Goal: Information Seeking & Learning: Learn about a topic

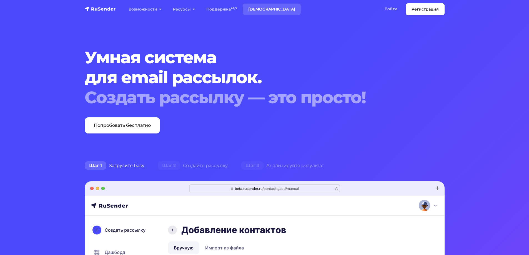
click at [264, 8] on link "[DEMOGRAPHIC_DATA]" at bounding box center [272, 9] width 58 height 11
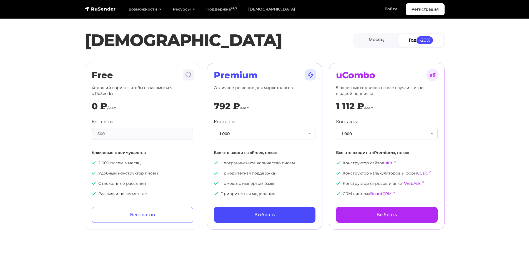
click at [129, 132] on div "500" at bounding box center [143, 134] width 102 height 12
click at [238, 135] on button "1 000" at bounding box center [265, 134] width 102 height 12
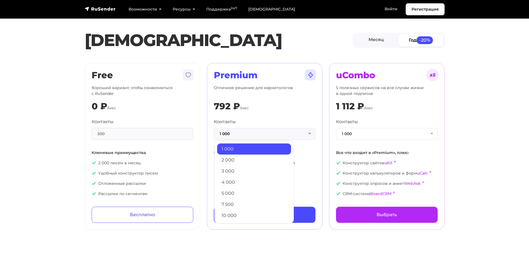
click at [164, 109] on div "0 ₽ /мес" at bounding box center [143, 106] width 102 height 11
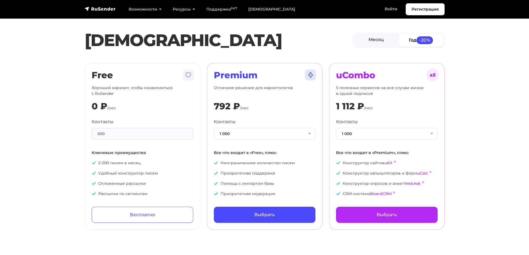
click at [112, 137] on div "500" at bounding box center [143, 134] width 102 height 12
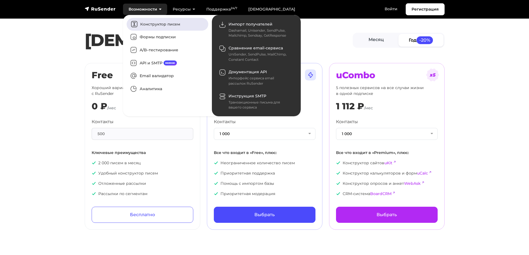
click at [154, 23] on link "Конструктор писем" at bounding box center [168, 24] width 82 height 13
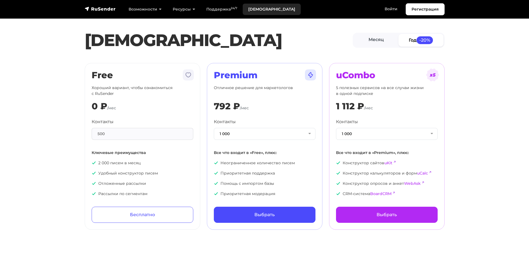
click at [263, 10] on link "[DEMOGRAPHIC_DATA]" at bounding box center [272, 9] width 58 height 11
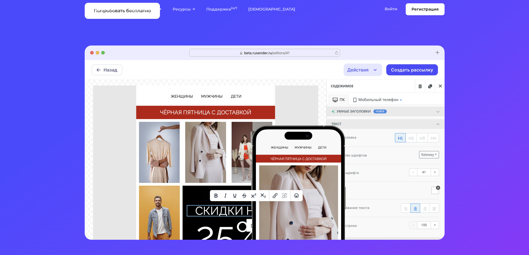
scroll to position [130, 0]
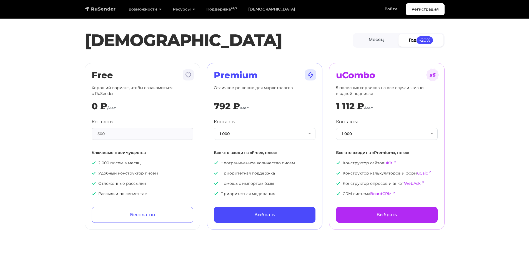
click at [102, 12] on img "navbar" at bounding box center [100, 9] width 31 height 6
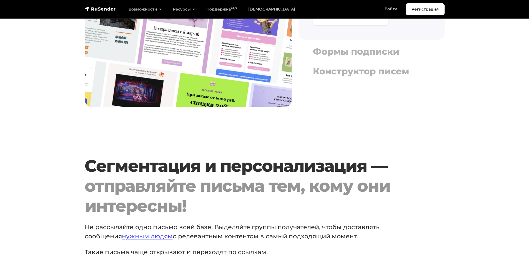
scroll to position [843, 0]
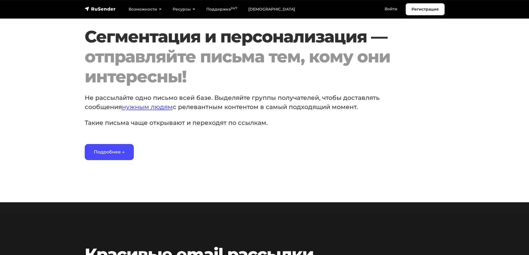
drag, startPoint x: 363, startPoint y: 97, endPoint x: 320, endPoint y: 96, distance: 43.1
click at [364, 97] on p "Не рассылайте одно письмо всей базе. Выделяйте группы получателей, чтобы достав…" at bounding box center [242, 102] width 315 height 18
click at [141, 109] on link "нужным людям" at bounding box center [147, 107] width 51 height 8
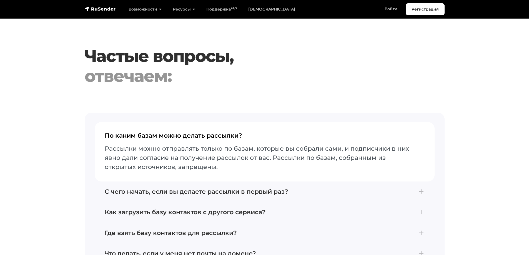
scroll to position [2398, 0]
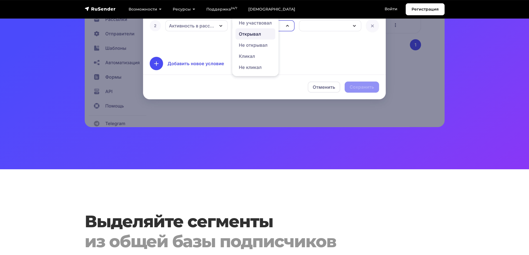
scroll to position [389, 0]
